Goal: Transaction & Acquisition: Purchase product/service

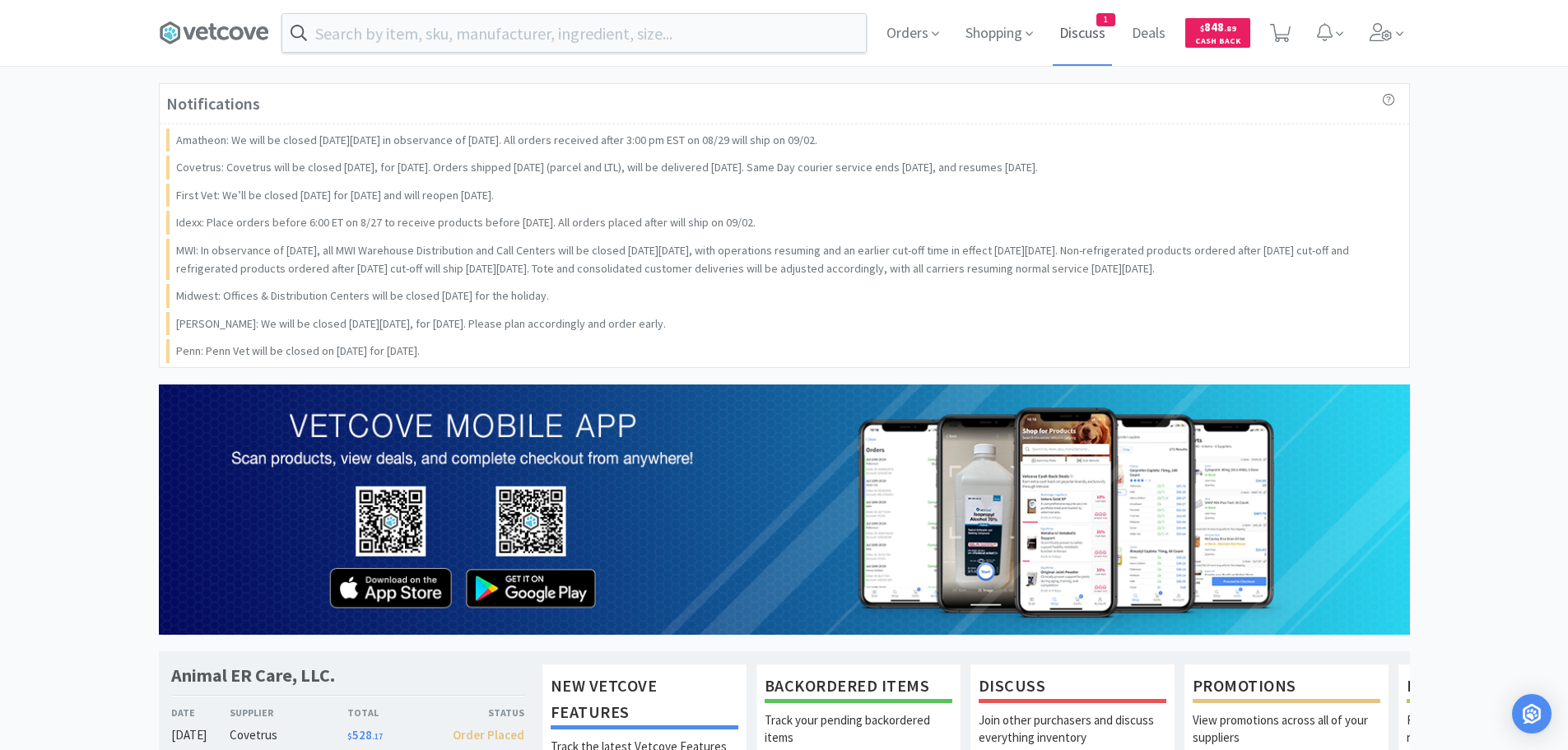
click at [1109, 31] on span "Discuss" at bounding box center [1082, 32] width 59 height 66
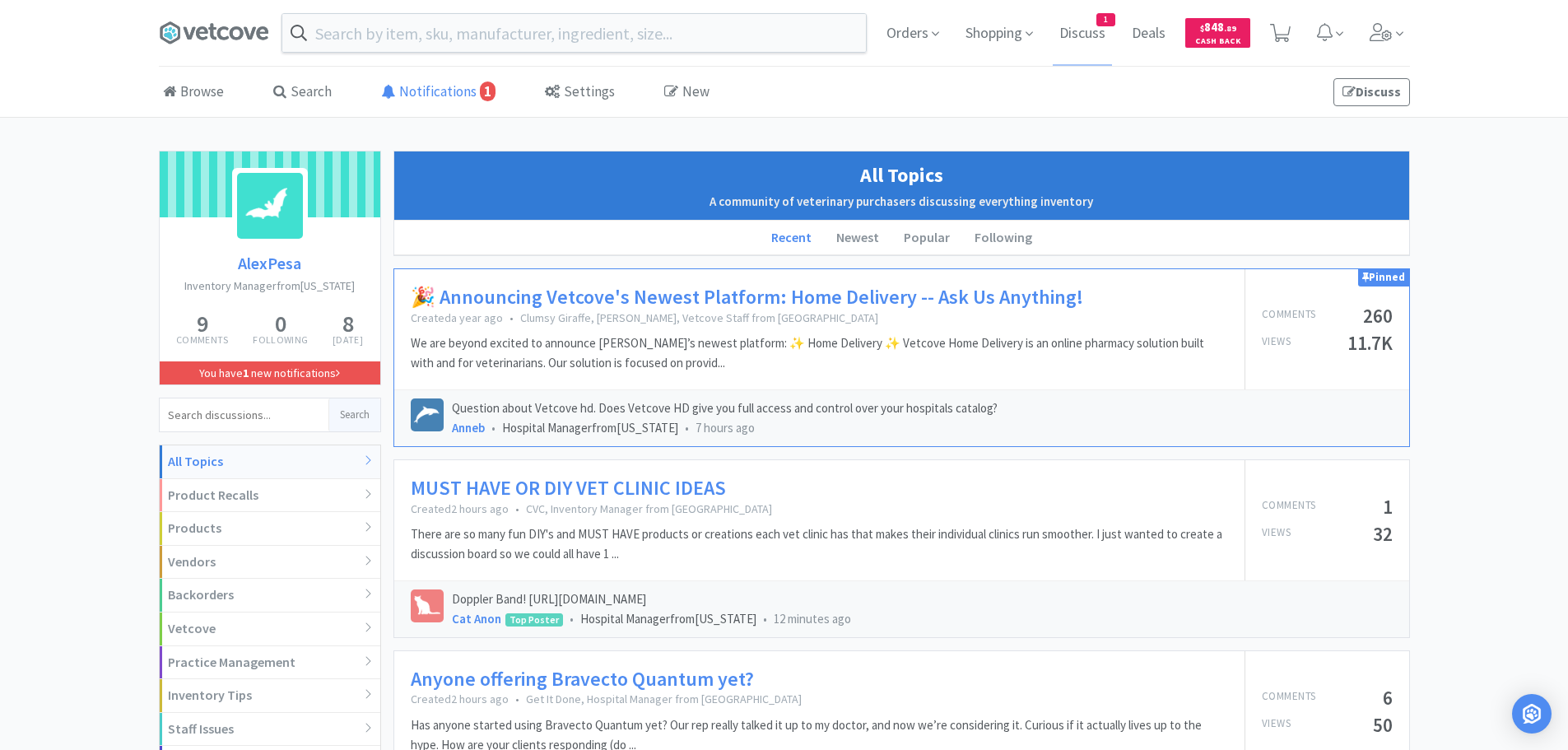
click at [401, 94] on link "Notifications 1" at bounding box center [439, 92] width 123 height 51
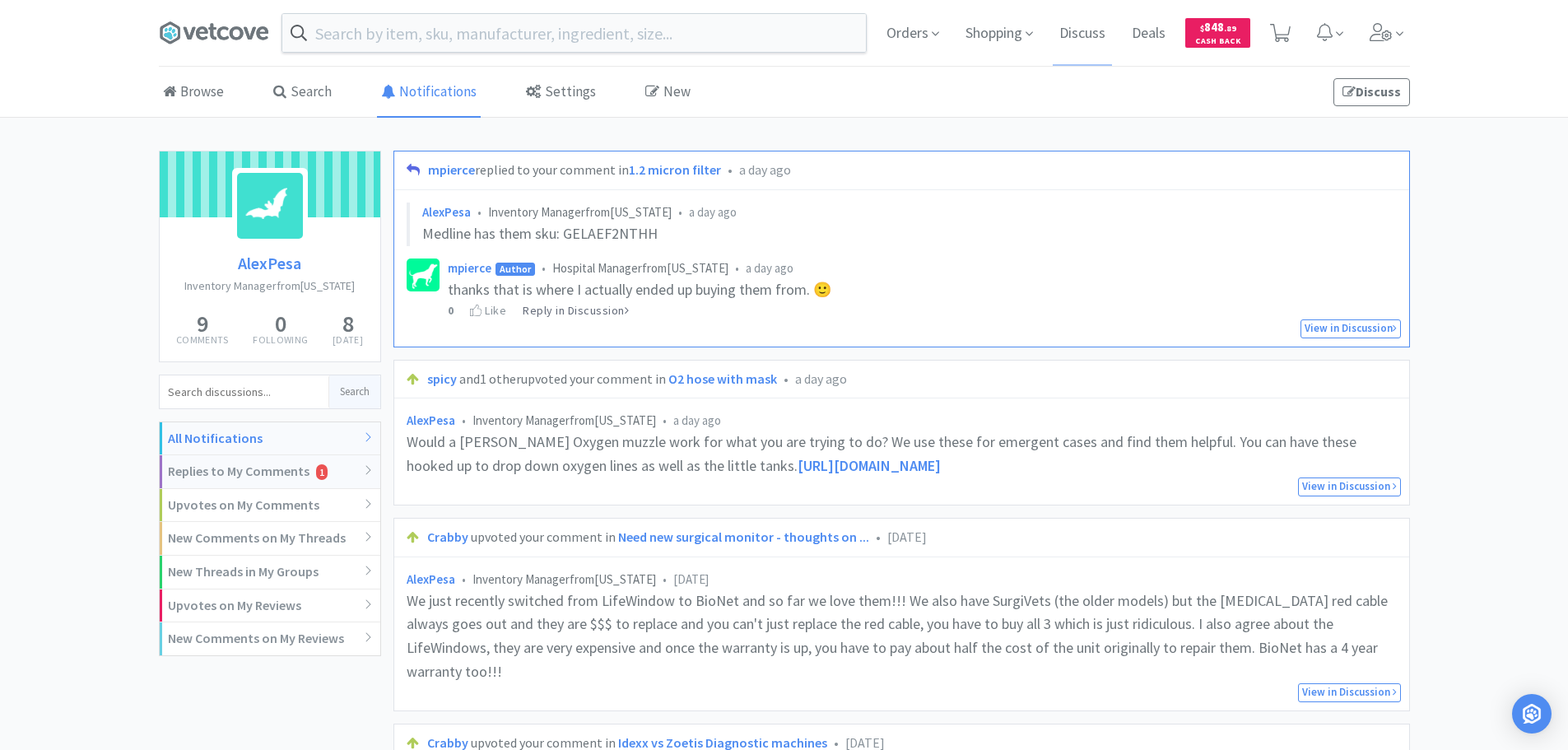
click at [321, 466] on icon "1" at bounding box center [322, 472] width 12 height 16
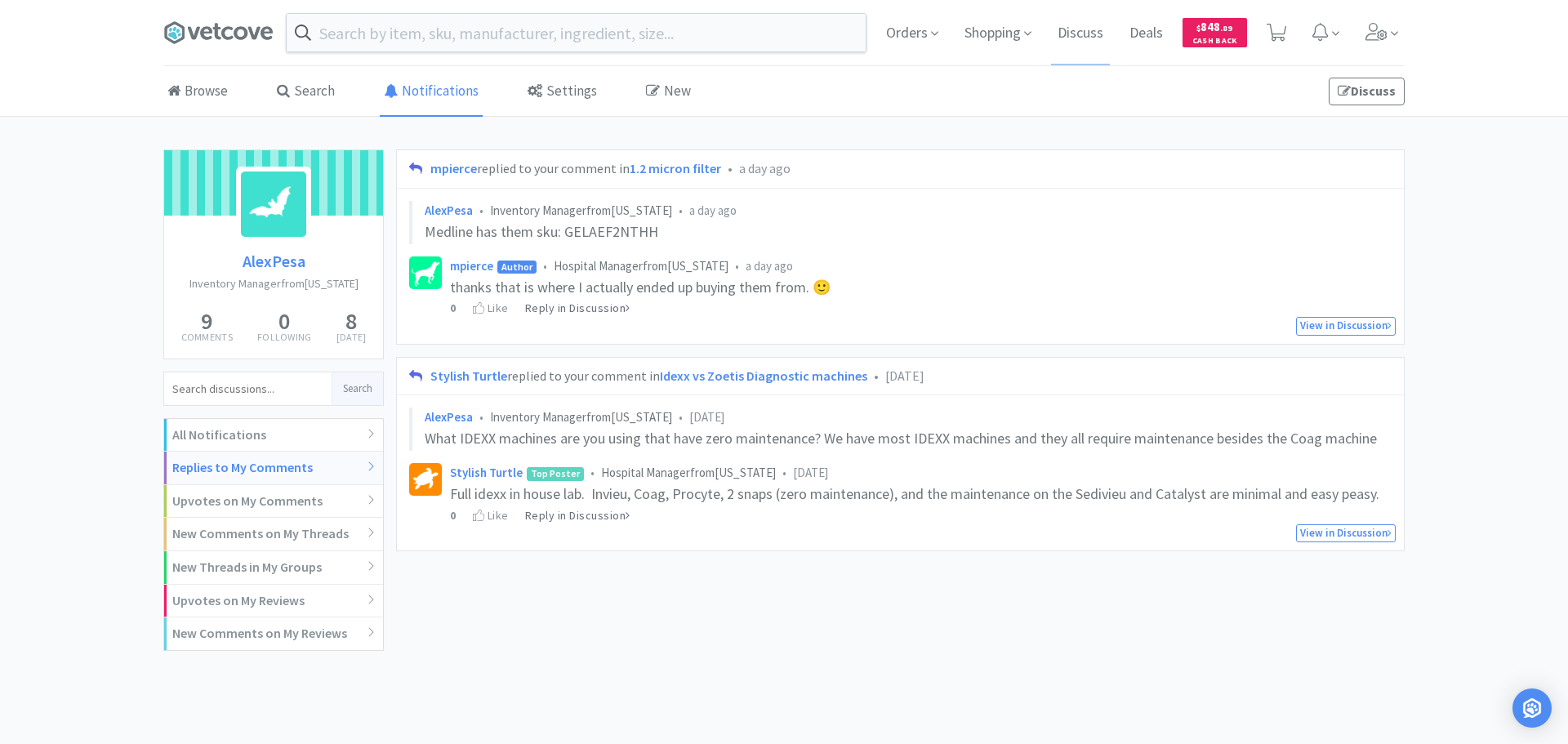
click at [772, 611] on div "mpierce replied to your comment in 1.2 micron filter • a day ago AlexPesa • Inv…" at bounding box center [900, 398] width 1009 height 498
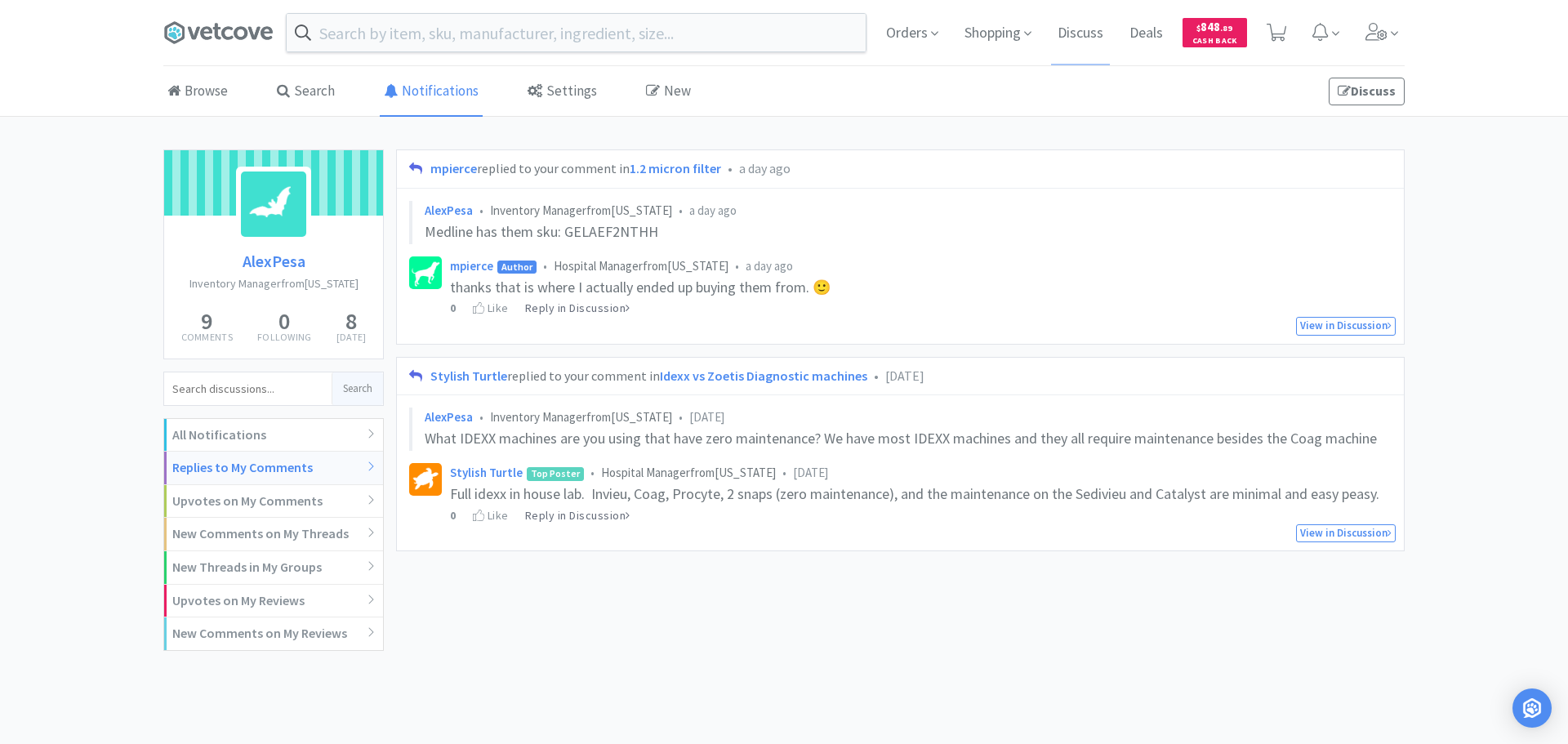
click at [772, 611] on div "mpierce replied to your comment in 1.2 micron filter • a day ago AlexPesa • Inv…" at bounding box center [900, 398] width 1009 height 498
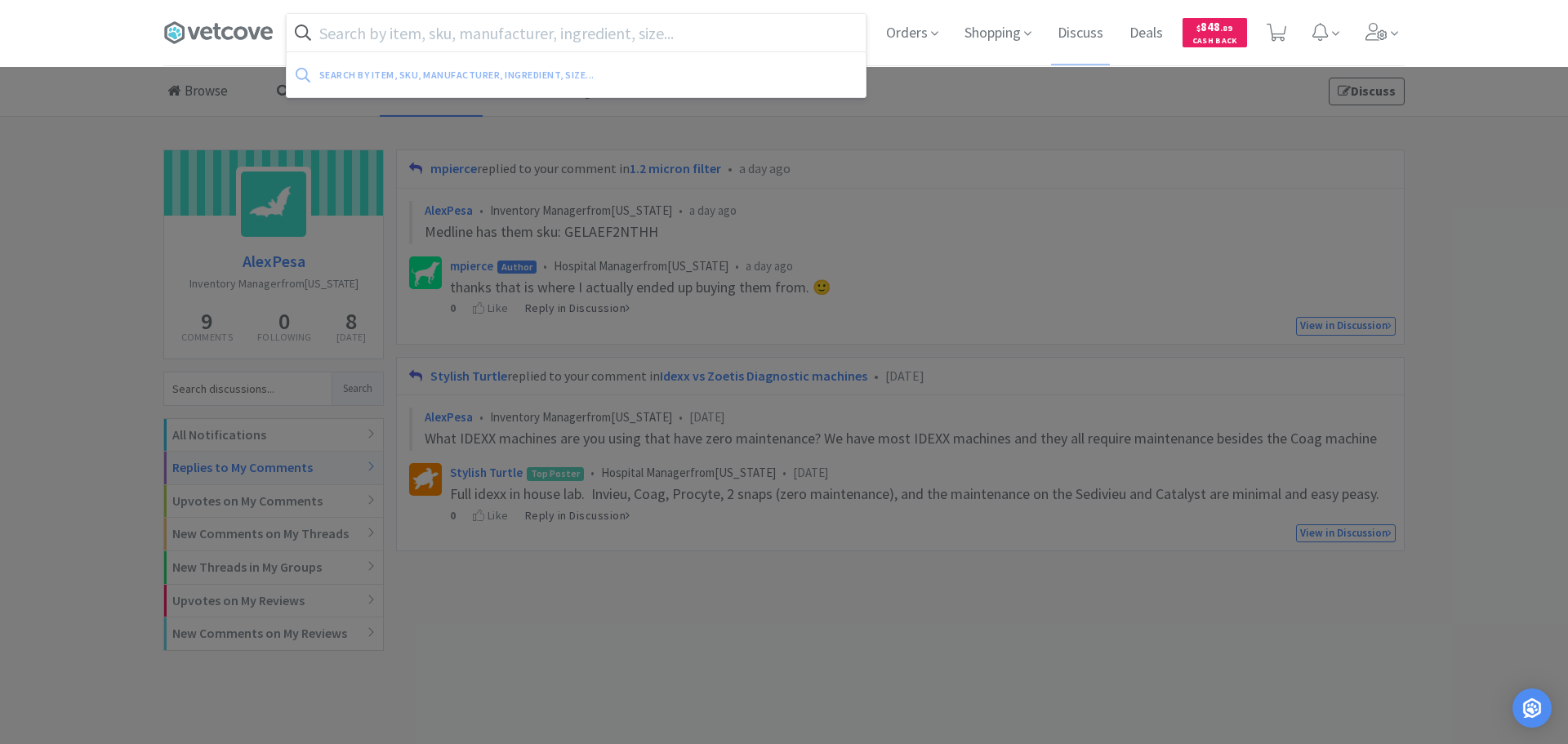
click at [571, 32] on input "text" at bounding box center [576, 33] width 579 height 38
paste input "074150"
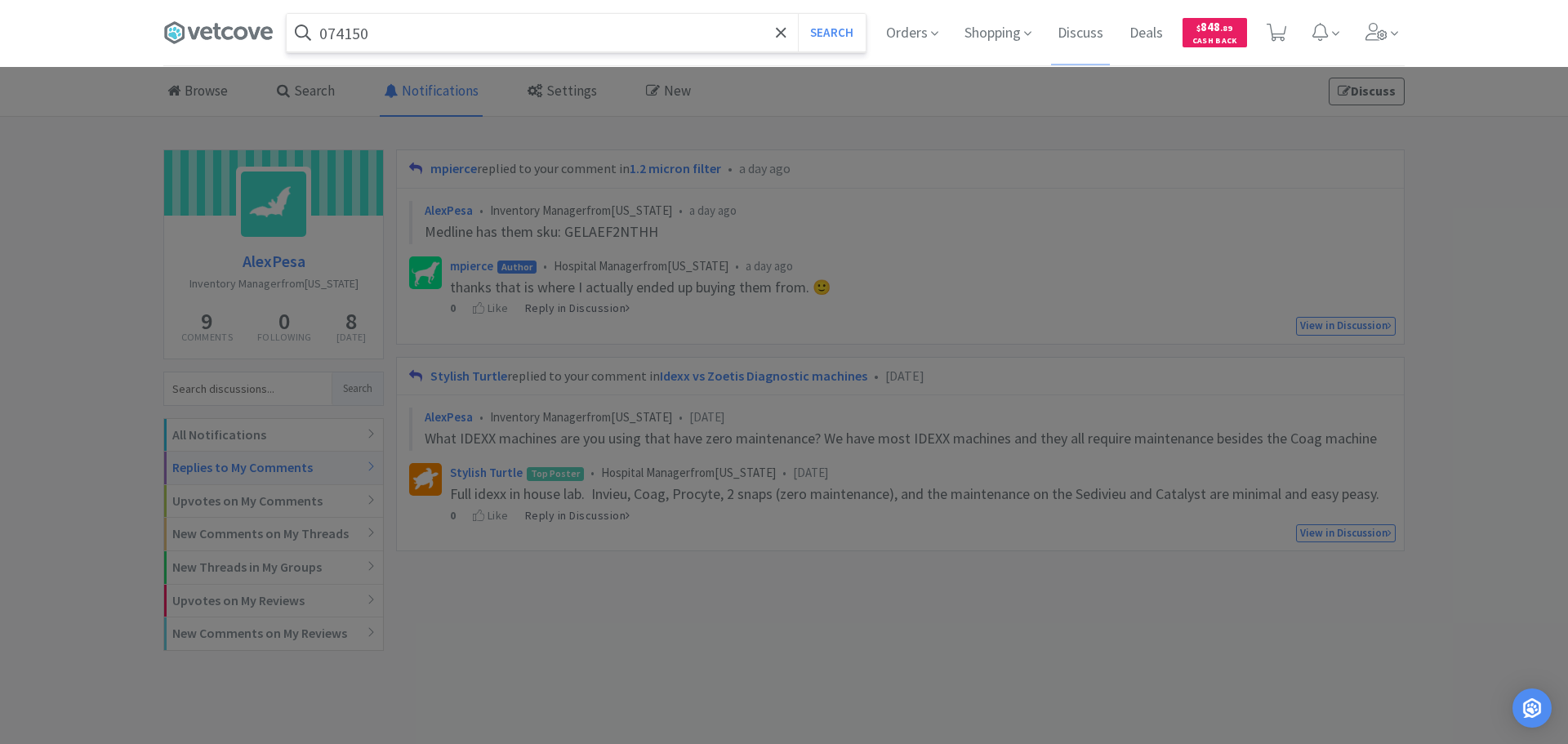
type input "074150"
click at [798, 14] on button "Search" at bounding box center [832, 33] width 67 height 38
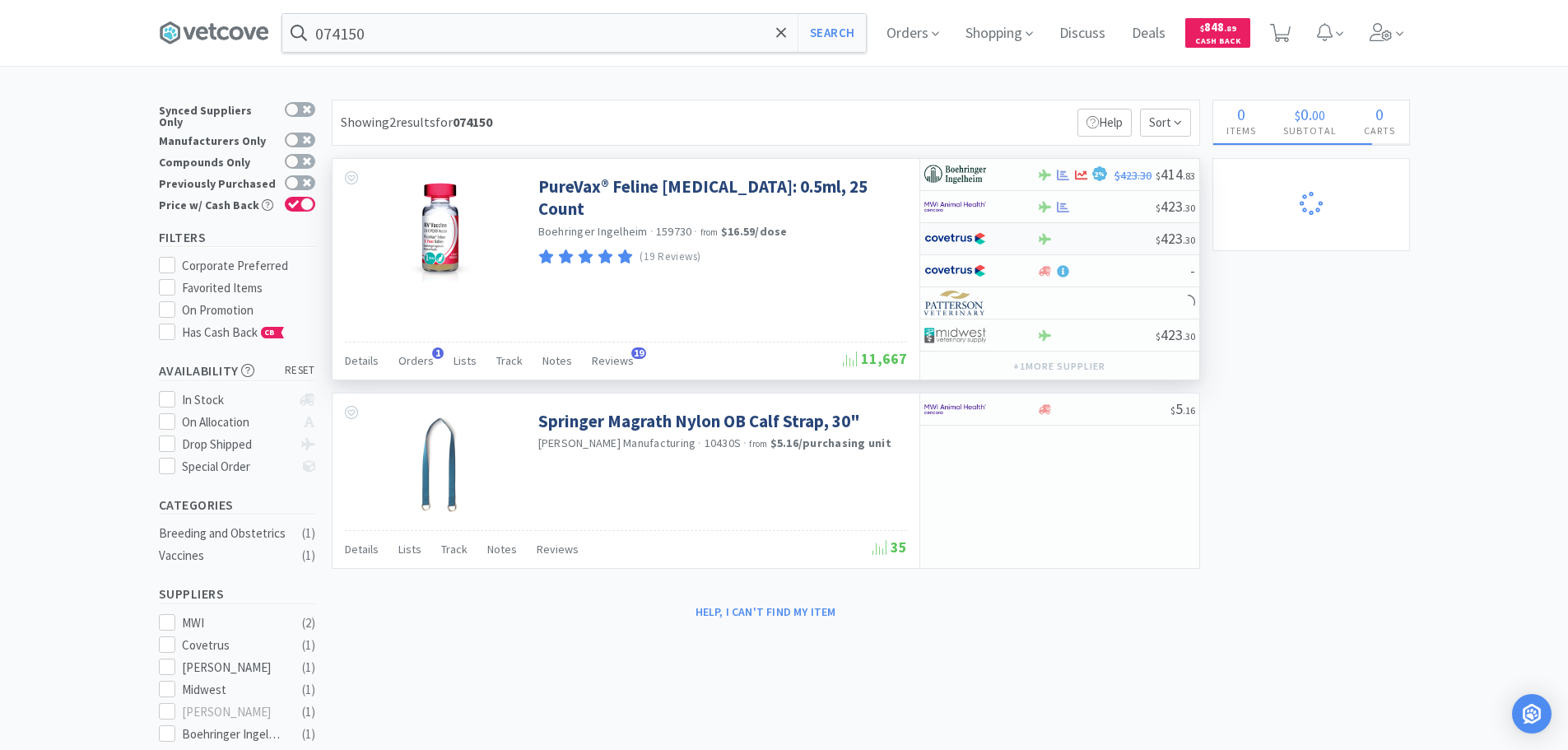
click at [1094, 238] on div at bounding box center [1096, 239] width 119 height 12
select select "1"
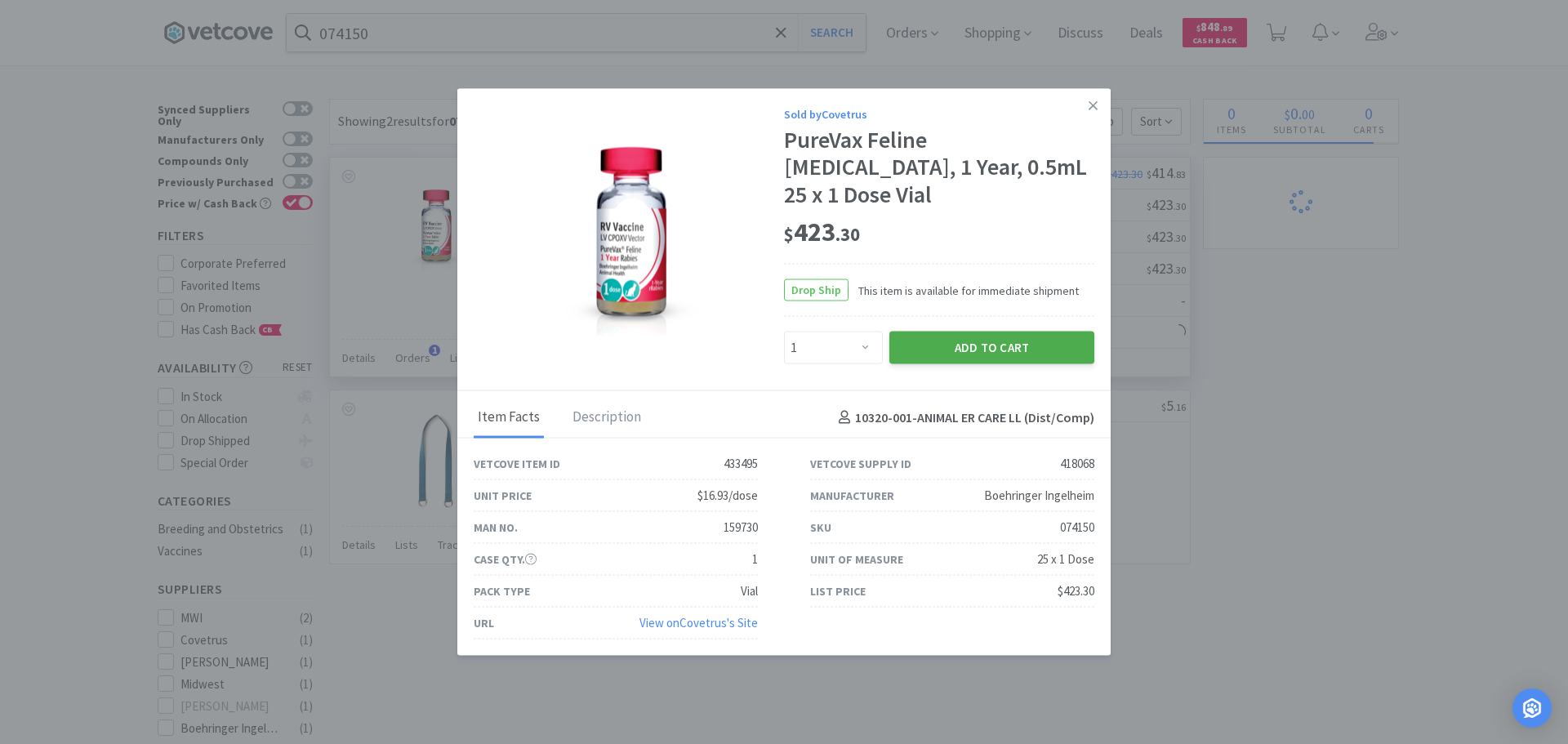
click at [1026, 333] on button "Add to Cart" at bounding box center [991, 348] width 205 height 33
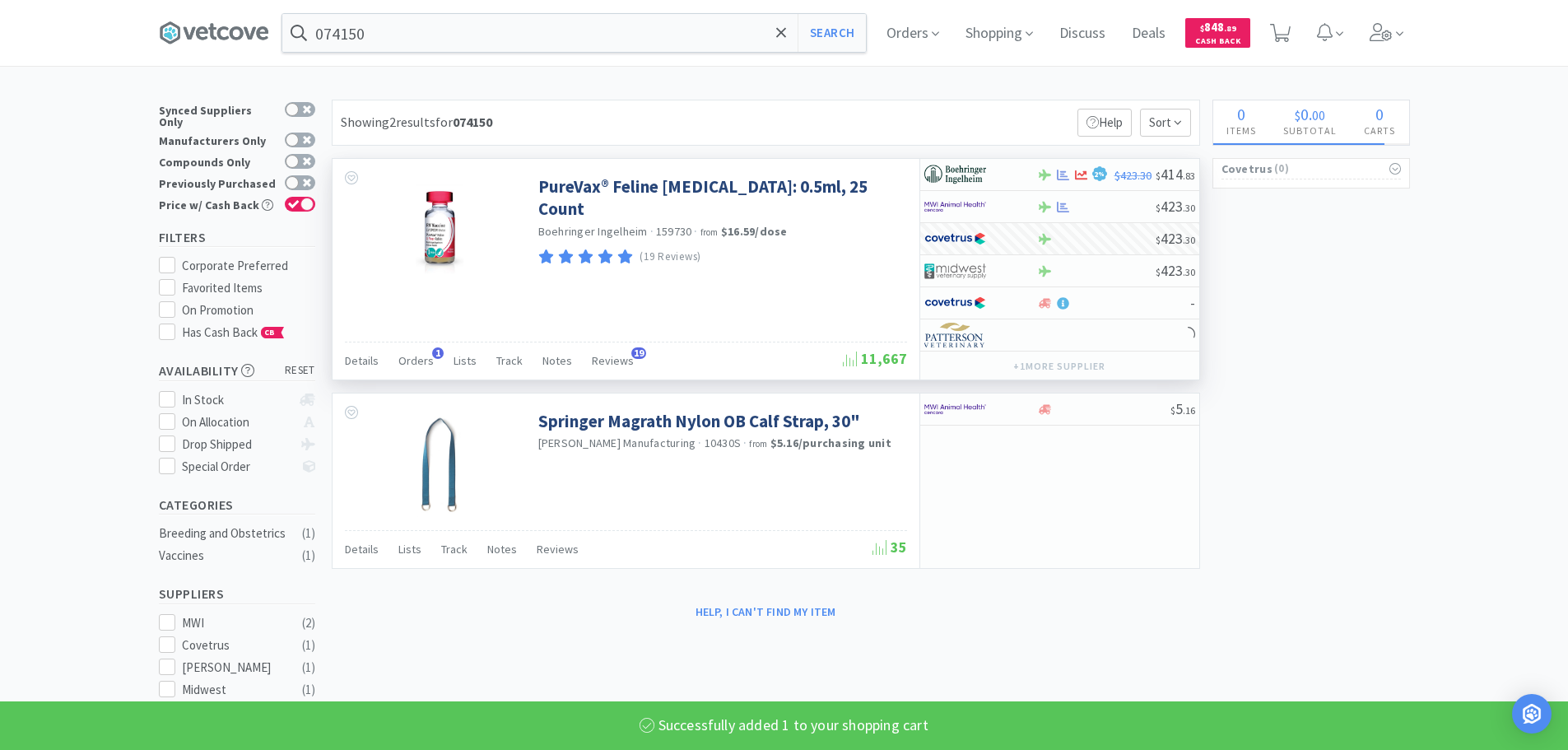
select select "1"
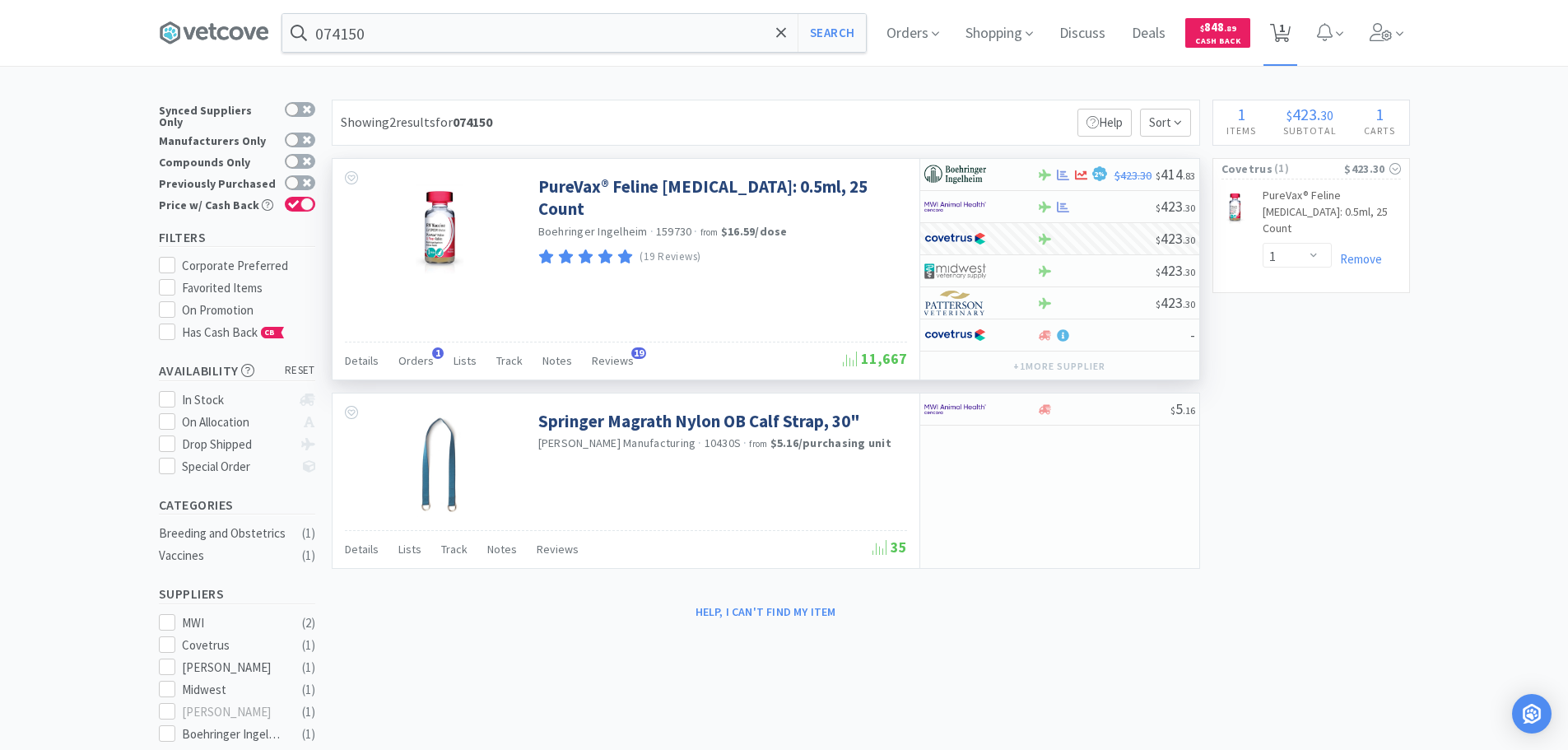
click at [1285, 38] on span "1" at bounding box center [1282, 27] width 6 height 66
select select "1"
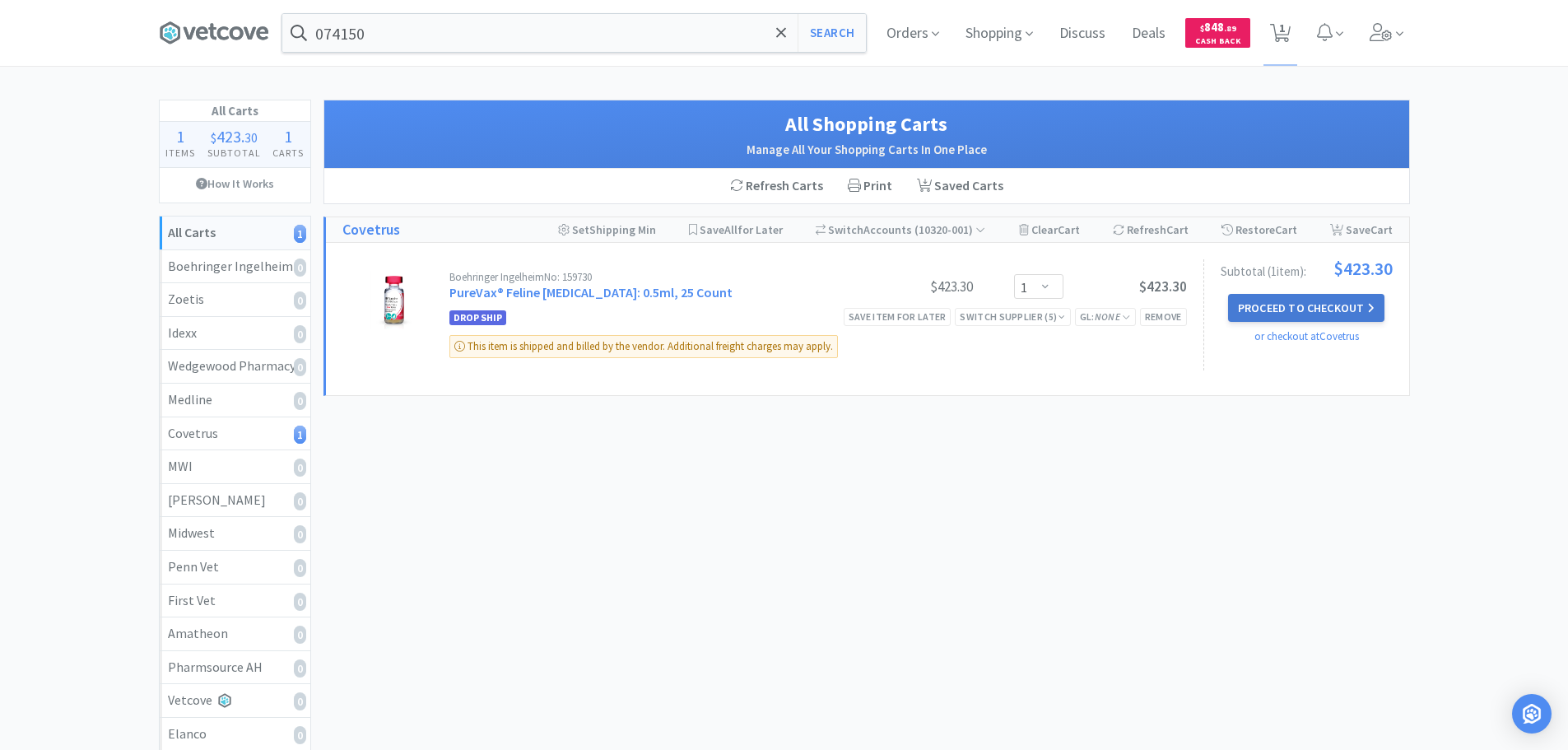
click at [1329, 301] on button "Proceed to Checkout" at bounding box center [1306, 308] width 157 height 28
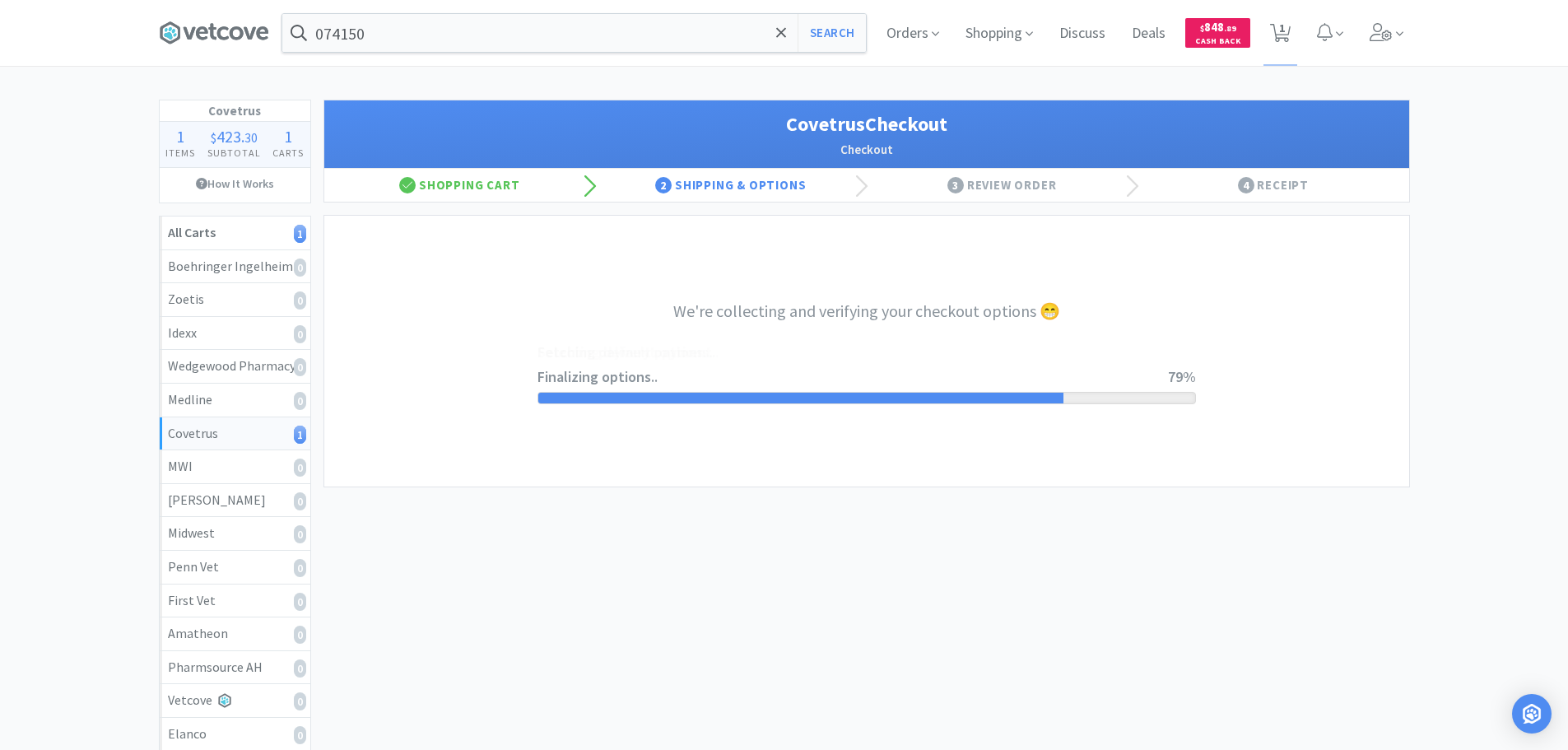
select select "ACCOUNT"
select select "cvt-standard-net"
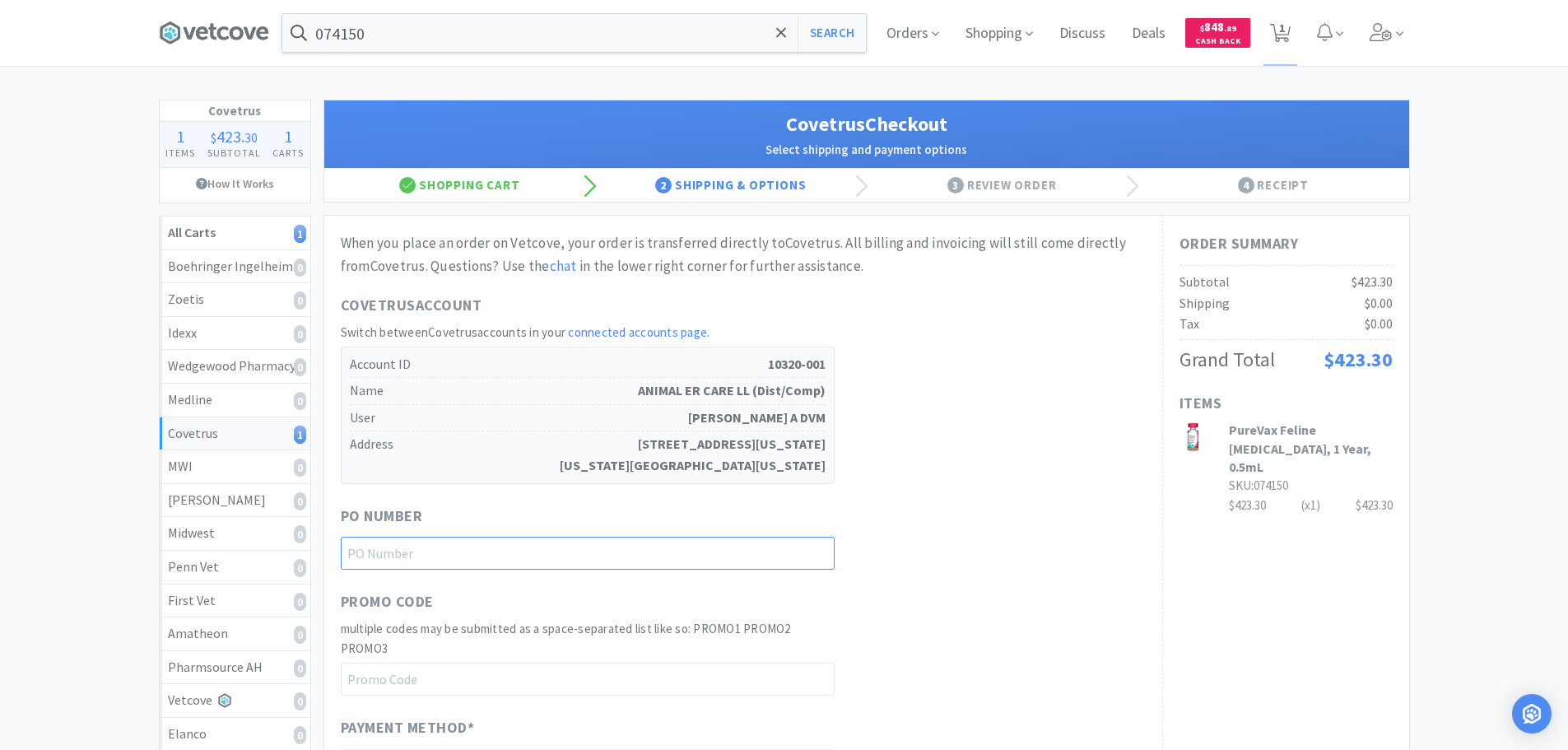
click at [640, 539] on input "text" at bounding box center [588, 553] width 494 height 33
paste input "1144977"
type input "1144977"
click at [1105, 498] on div "When you place an order on Vetcove, your order is transferred directly to Covet…" at bounding box center [743, 657] width 805 height 850
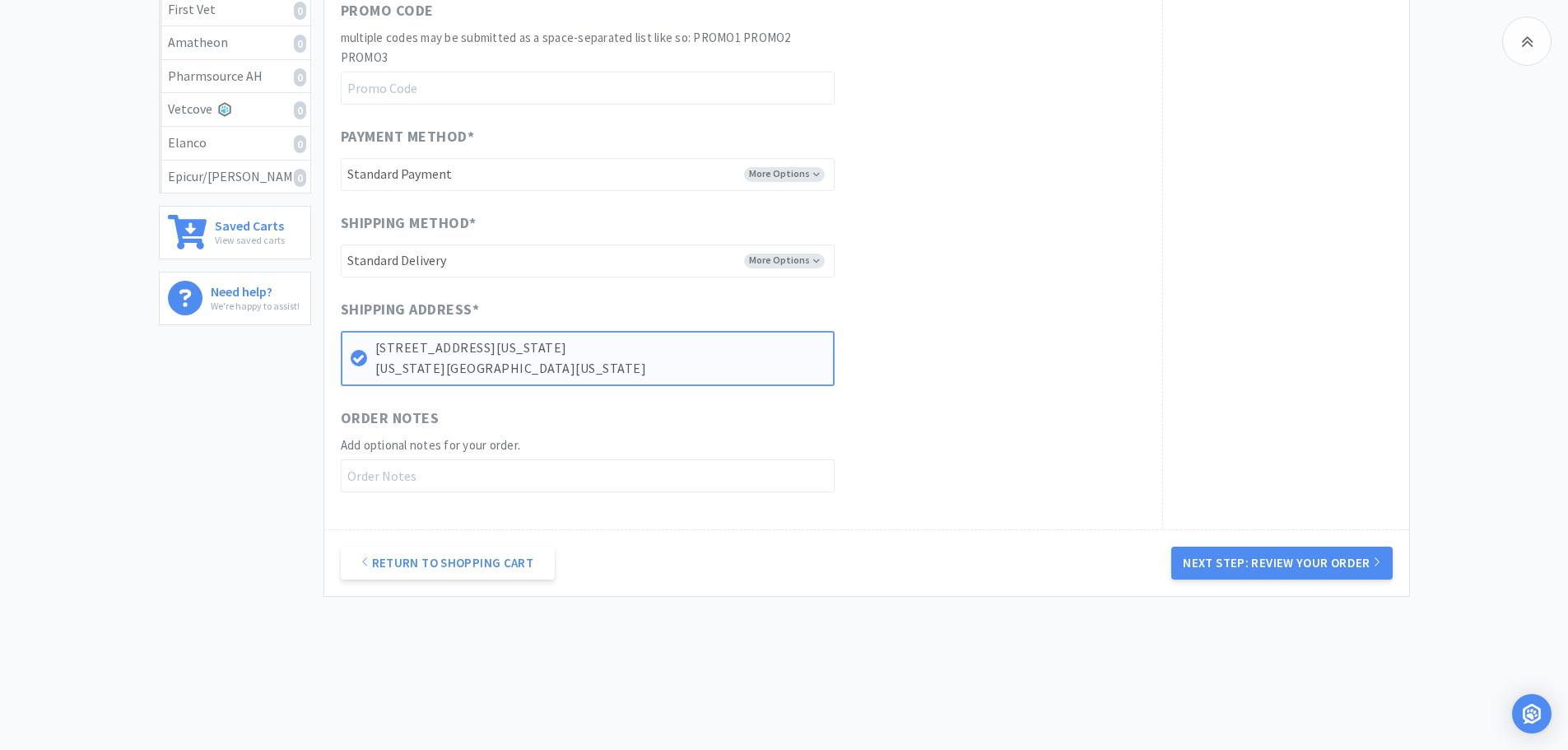
scroll to position [607, 0]
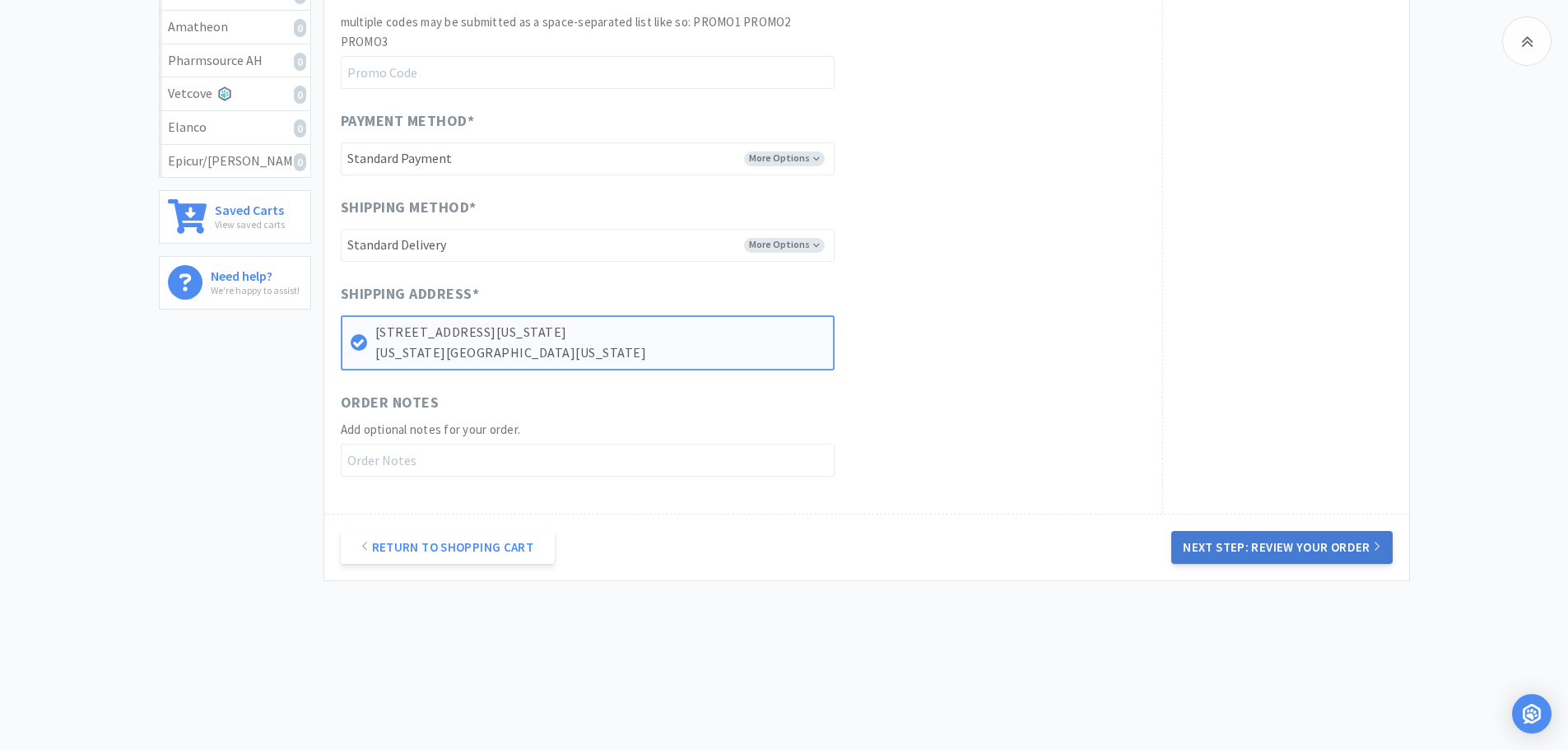
click at [1227, 537] on button "Next Step: Review Your Order" at bounding box center [1282, 548] width 221 height 33
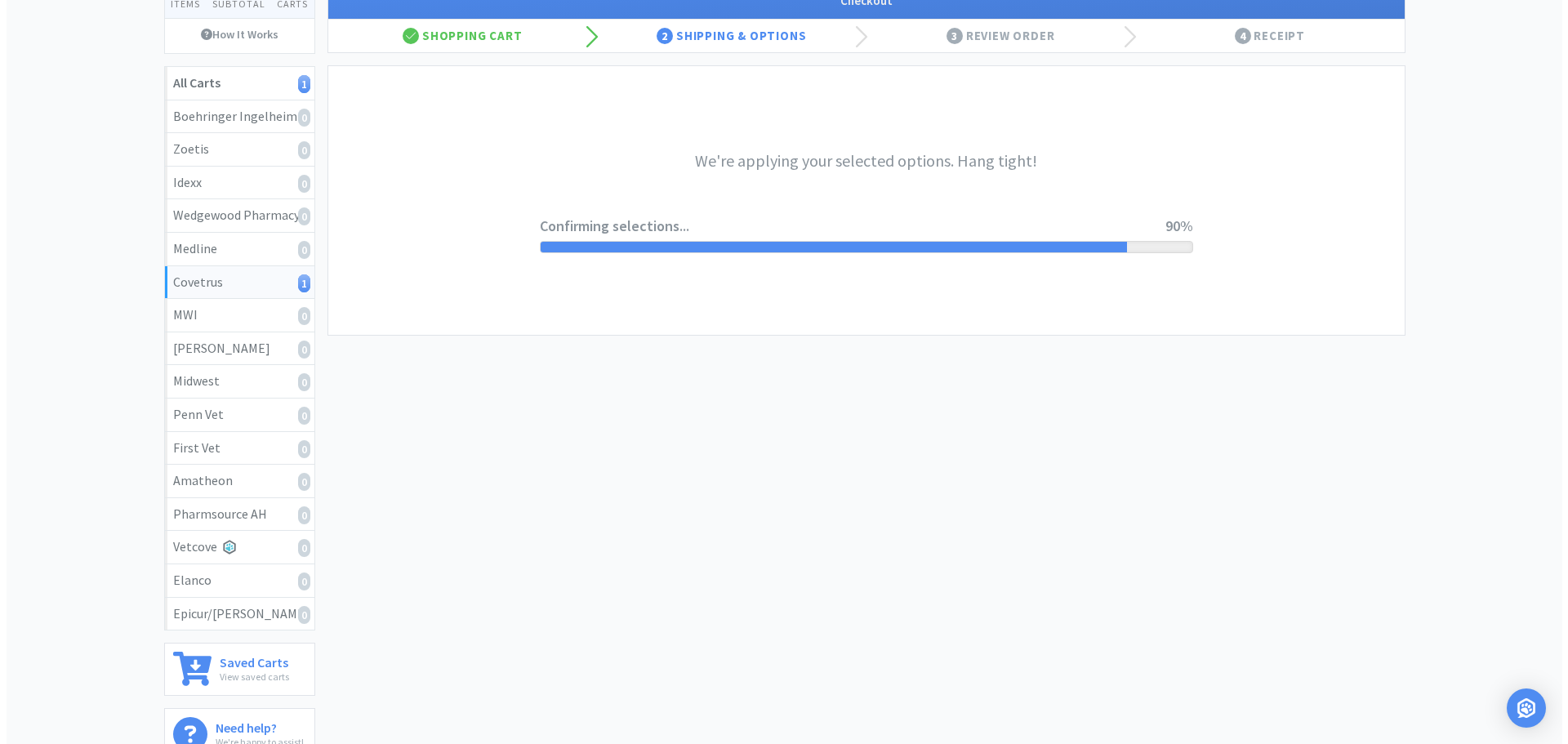
scroll to position [0, 0]
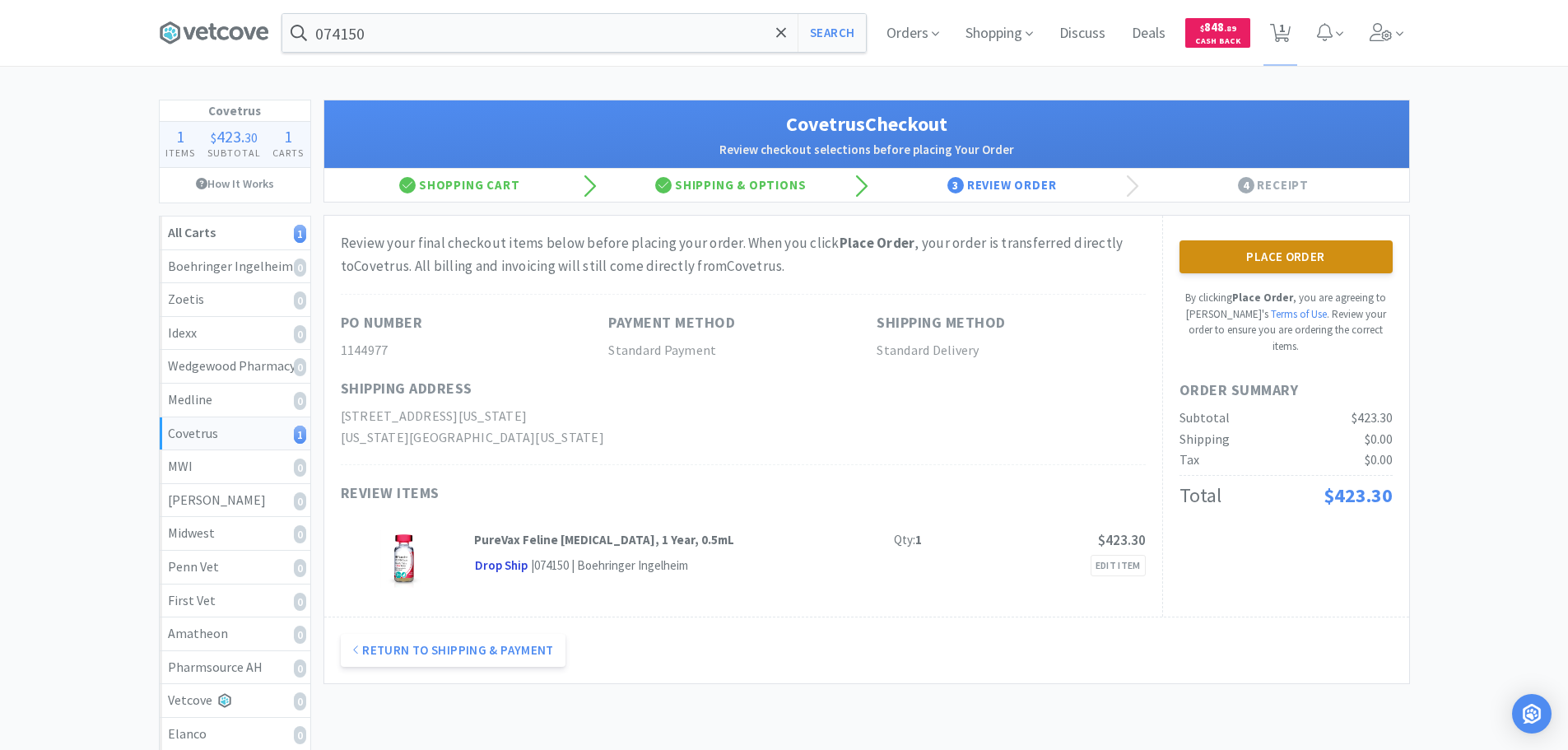
click at [1231, 267] on button "Place Order" at bounding box center [1285, 257] width 213 height 33
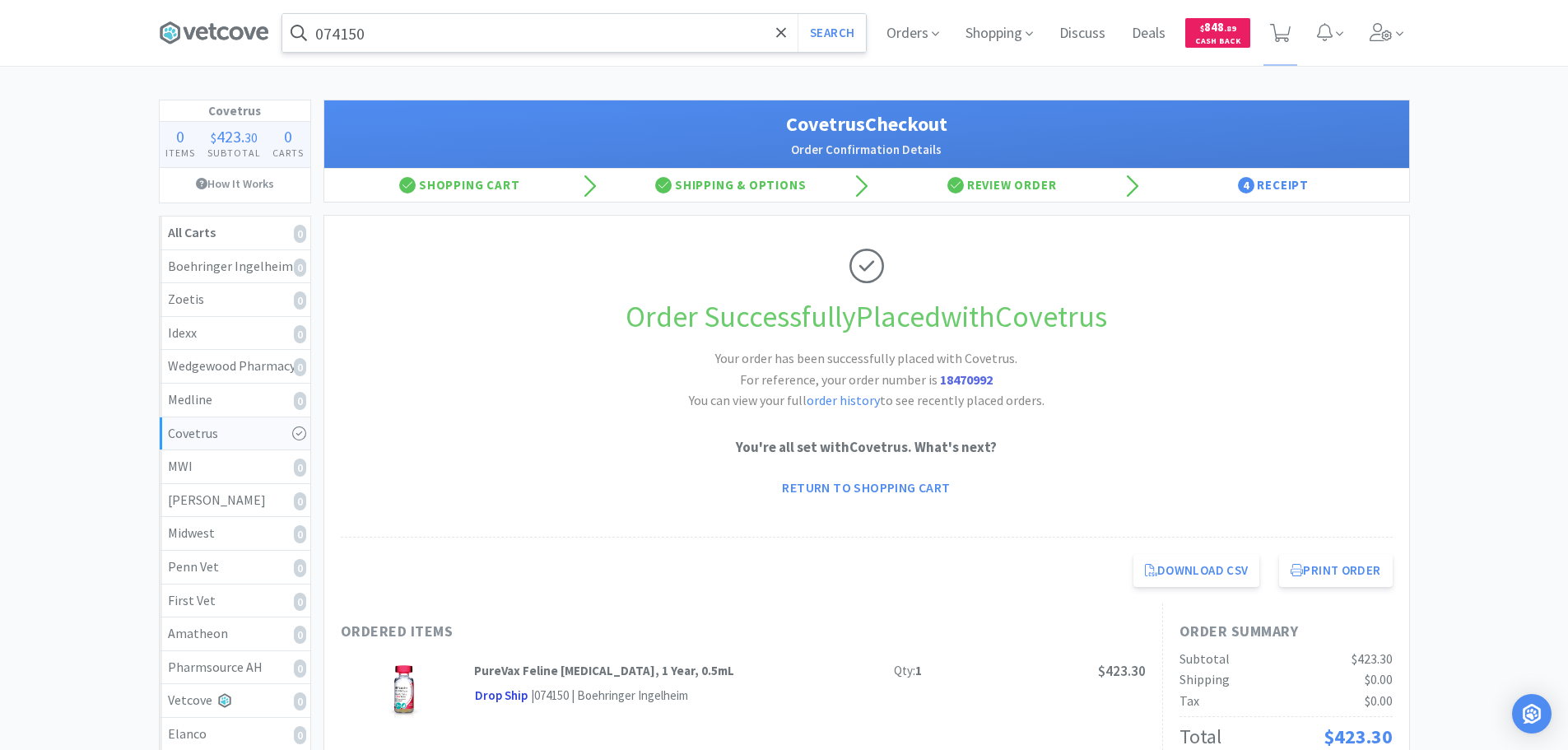
click at [536, 41] on input "074150" at bounding box center [574, 33] width 584 height 38
paste input "9774"
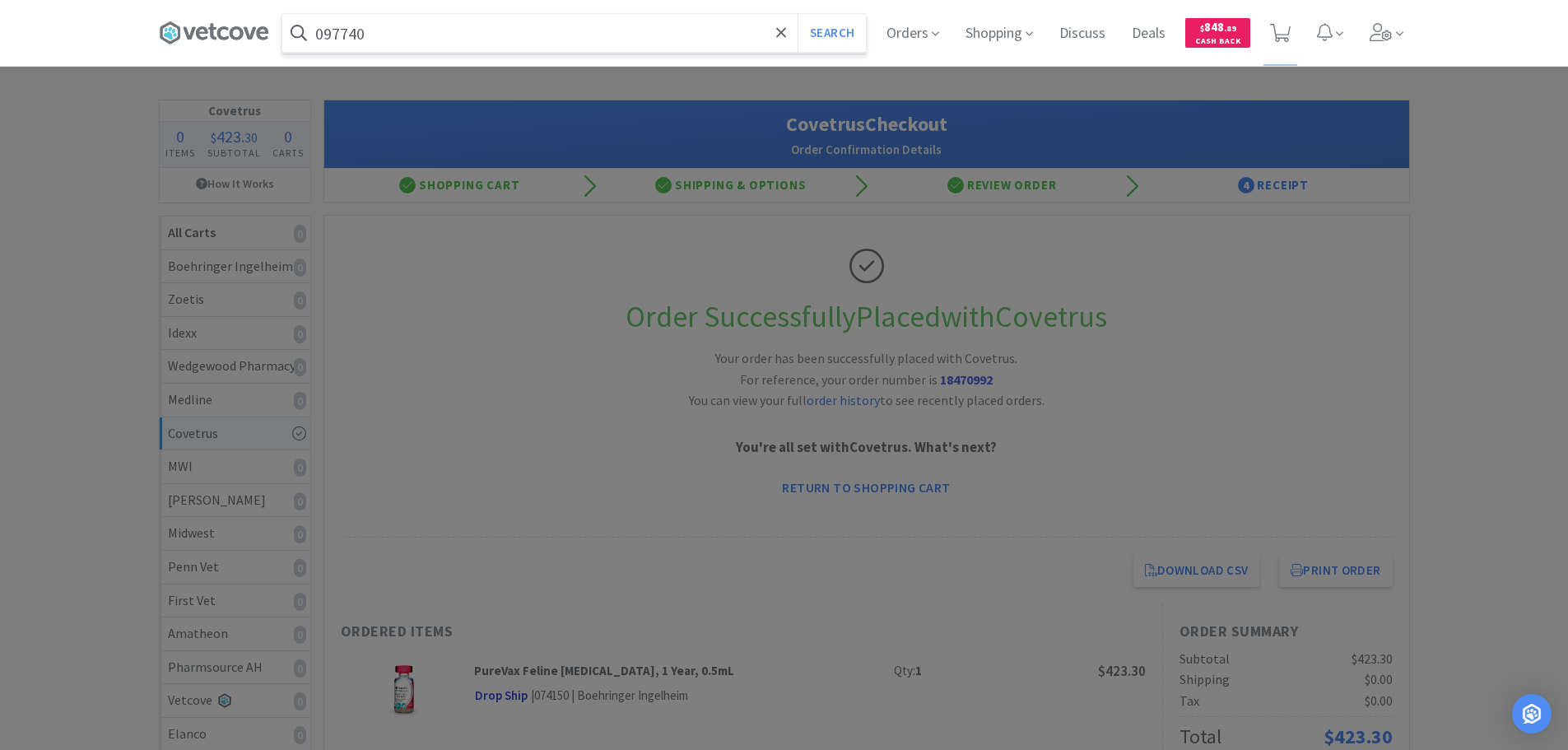
type input "097740"
click at [798, 14] on button "Search" at bounding box center [832, 33] width 68 height 38
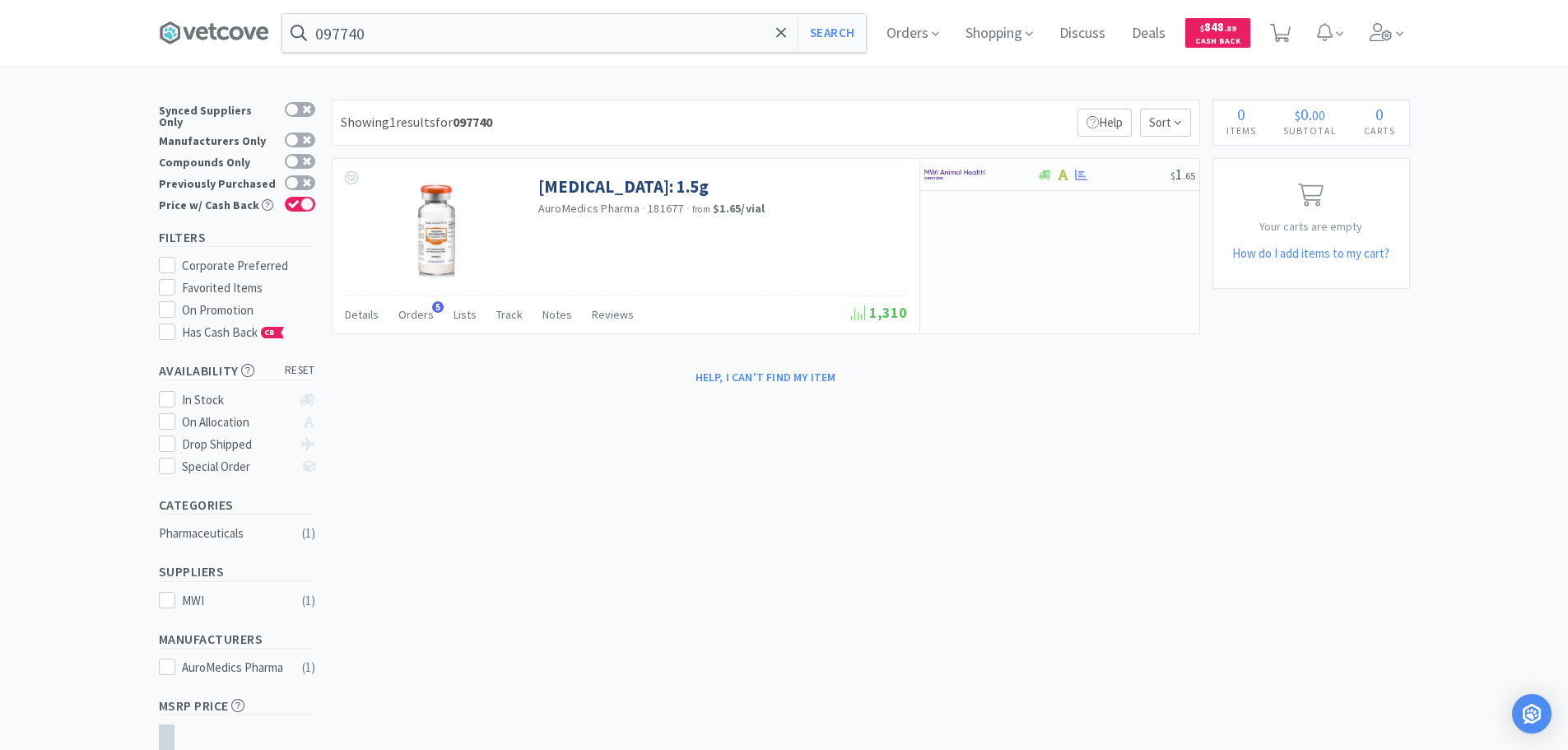
click at [828, 119] on div "Showing 1 results for 097740 Filters Help Sort" at bounding box center [765, 123] width 868 height 46
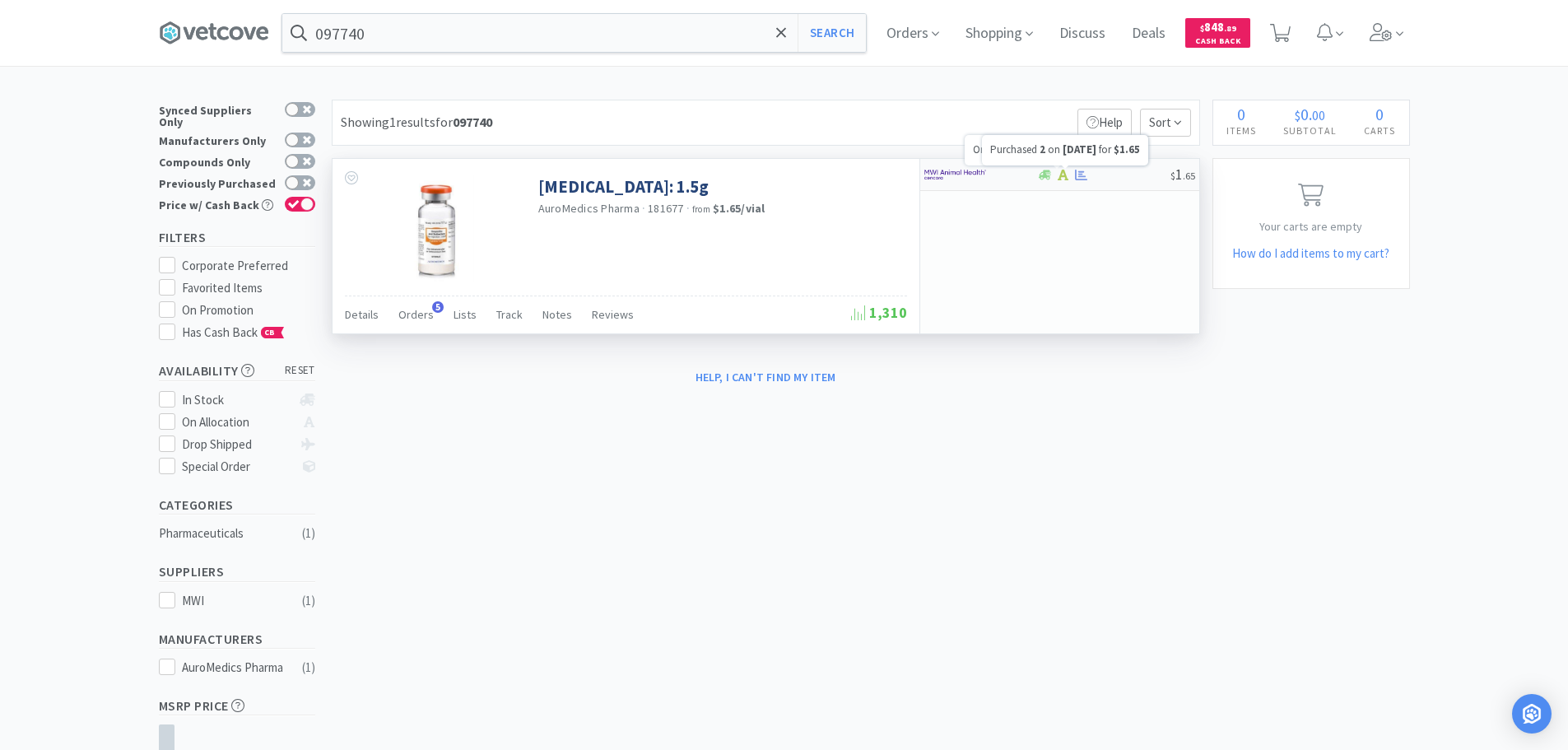
click at [1108, 179] on div at bounding box center [1104, 174] width 133 height 12
select select "1"
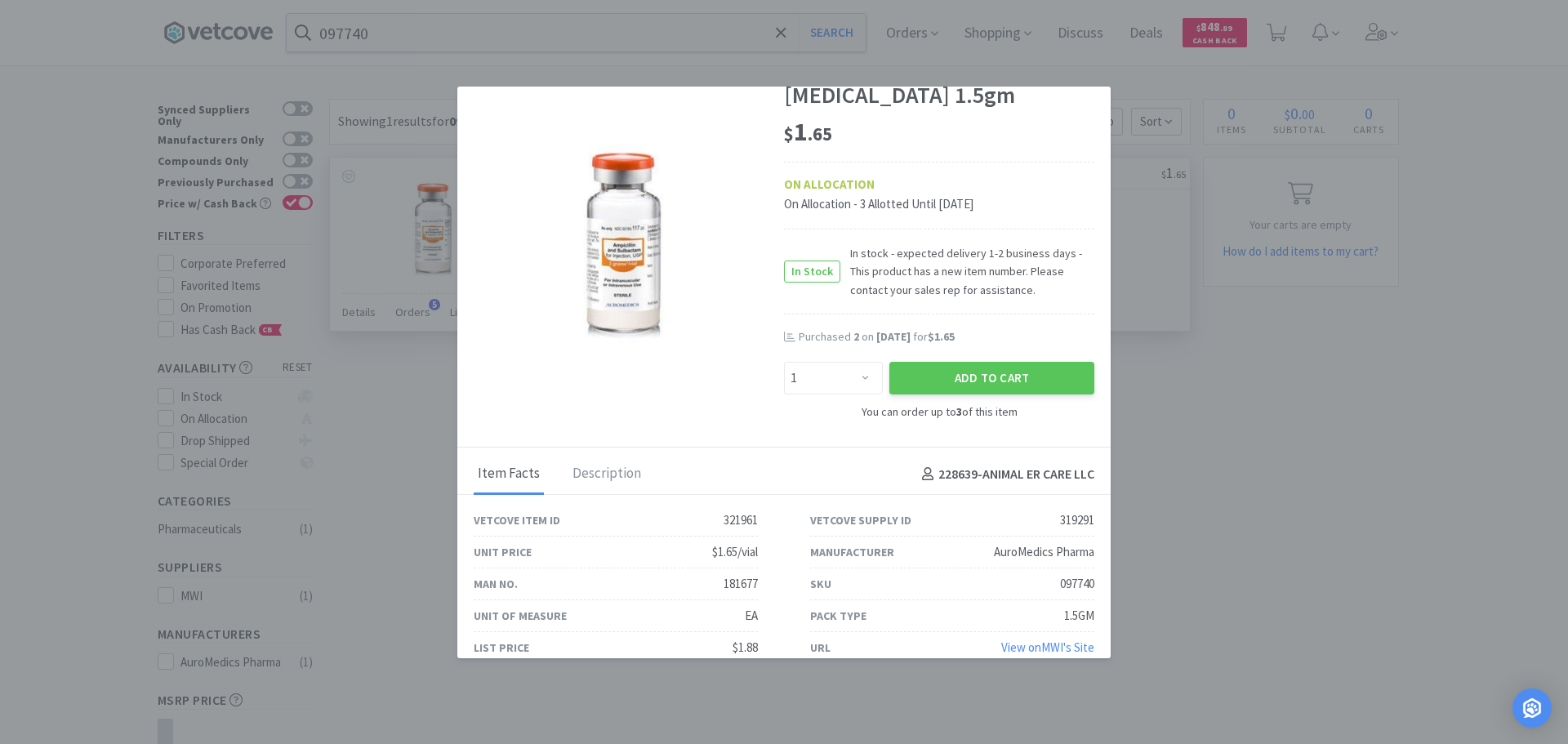
scroll to position [64, 0]
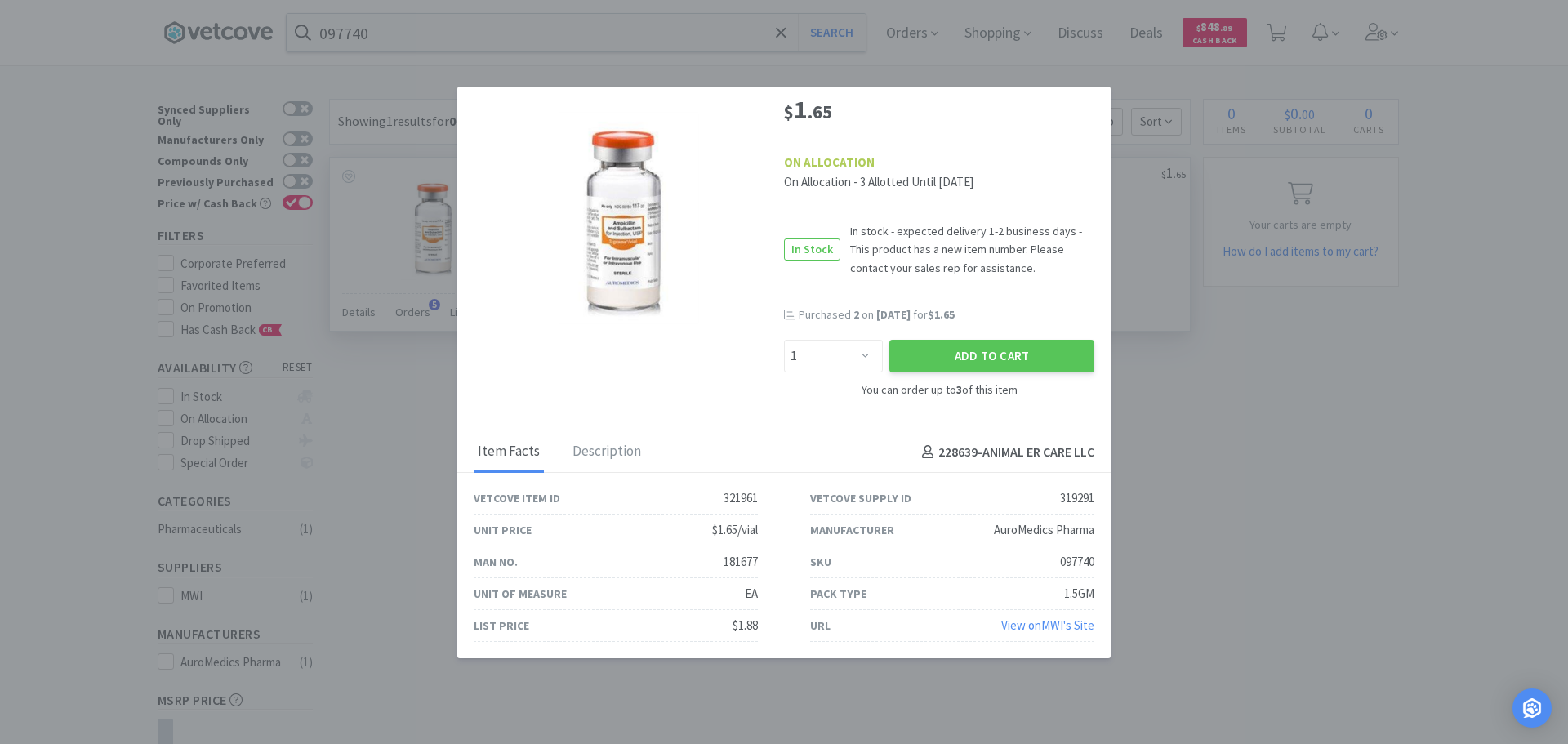
click at [1048, 626] on link "View on MWI 's Site" at bounding box center [1047, 625] width 93 height 16
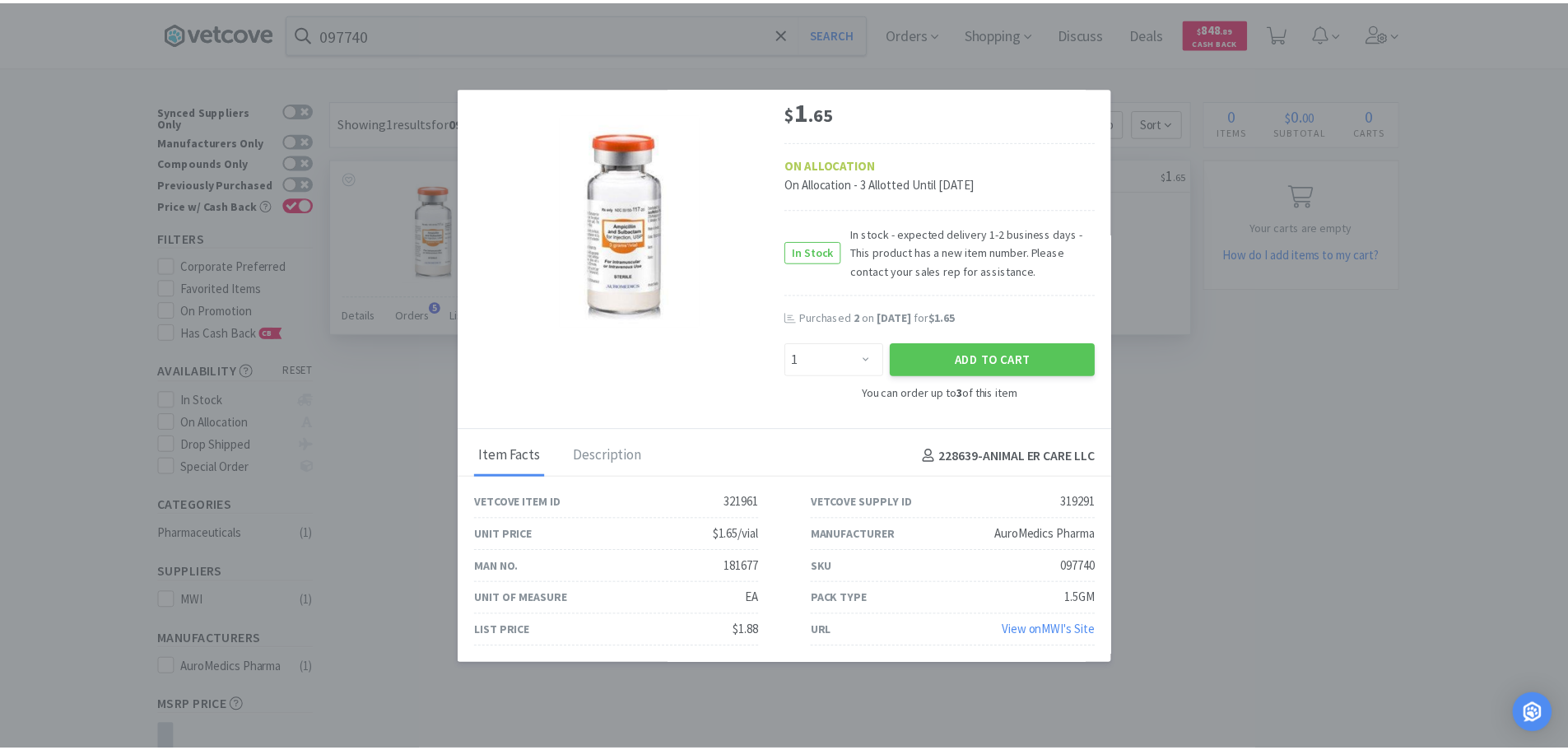
scroll to position [0, 0]
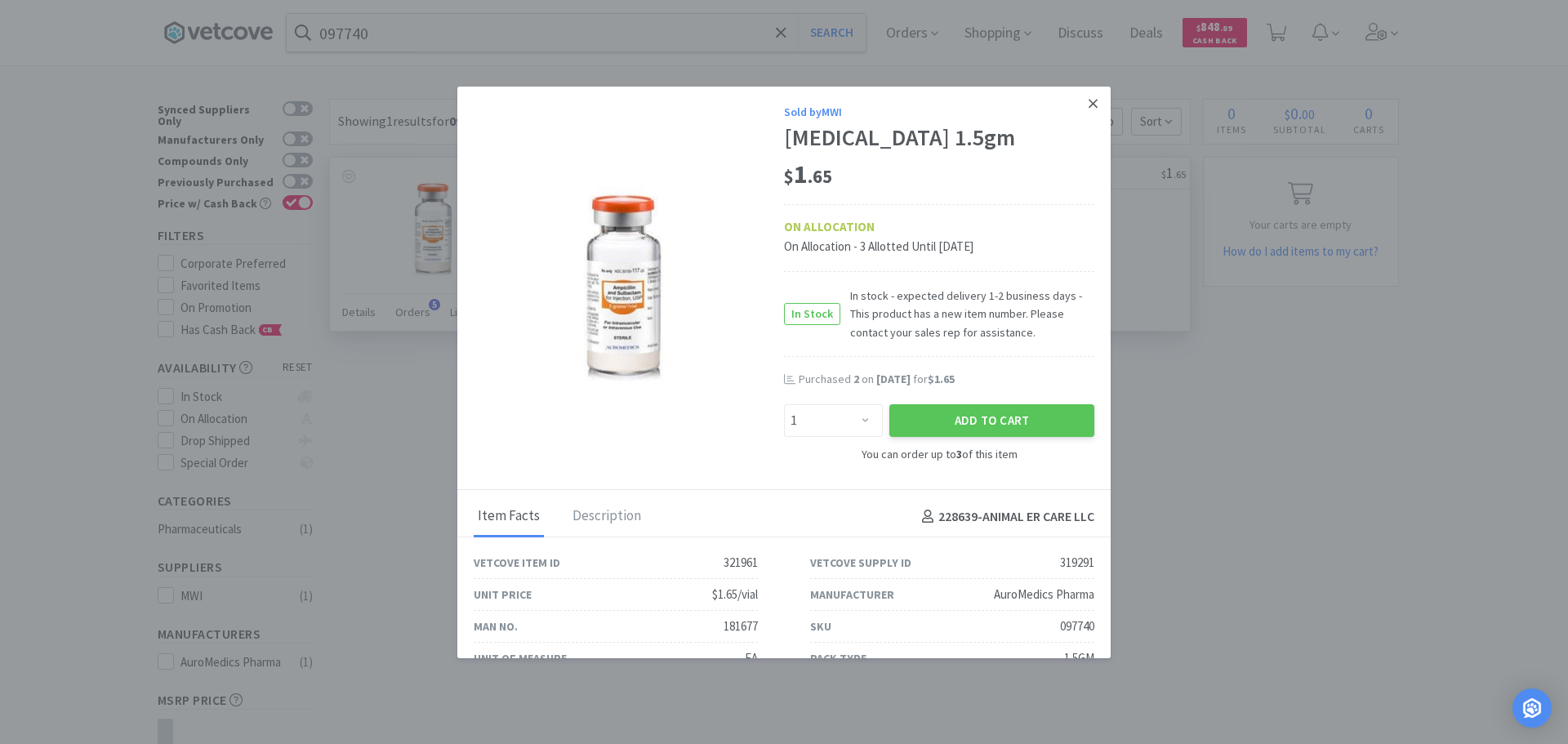
click at [1085, 103] on link at bounding box center [1092, 104] width 29 height 35
